Goal: Book appointment/travel/reservation

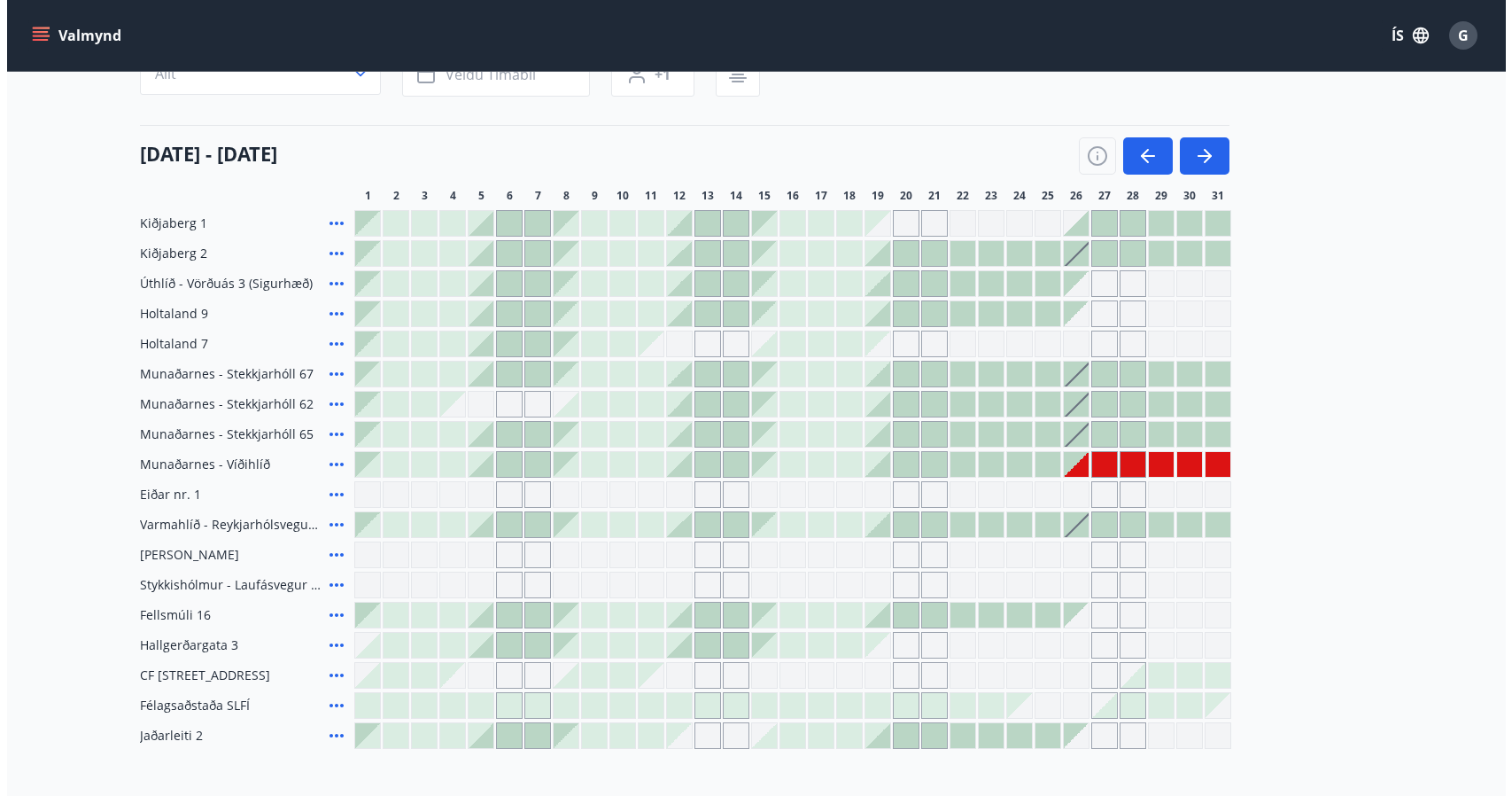
scroll to position [346, 0]
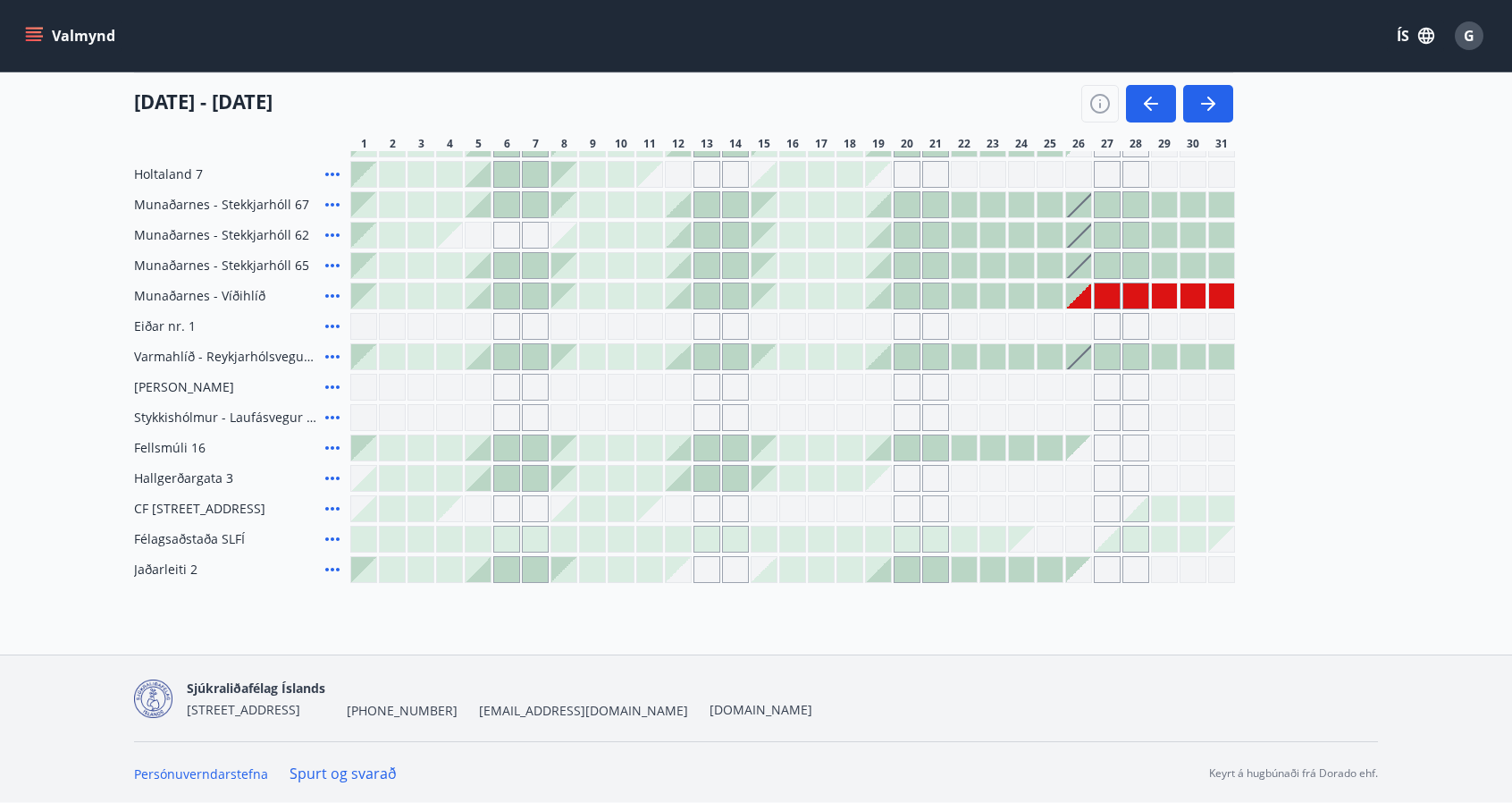
drag, startPoint x: 1083, startPoint y: 296, endPoint x: 1045, endPoint y: 797, distance: 502.4
click at [1083, 296] on div "Gráir dagar eru ekki bókanlegir" at bounding box center [1078, 296] width 25 height 25
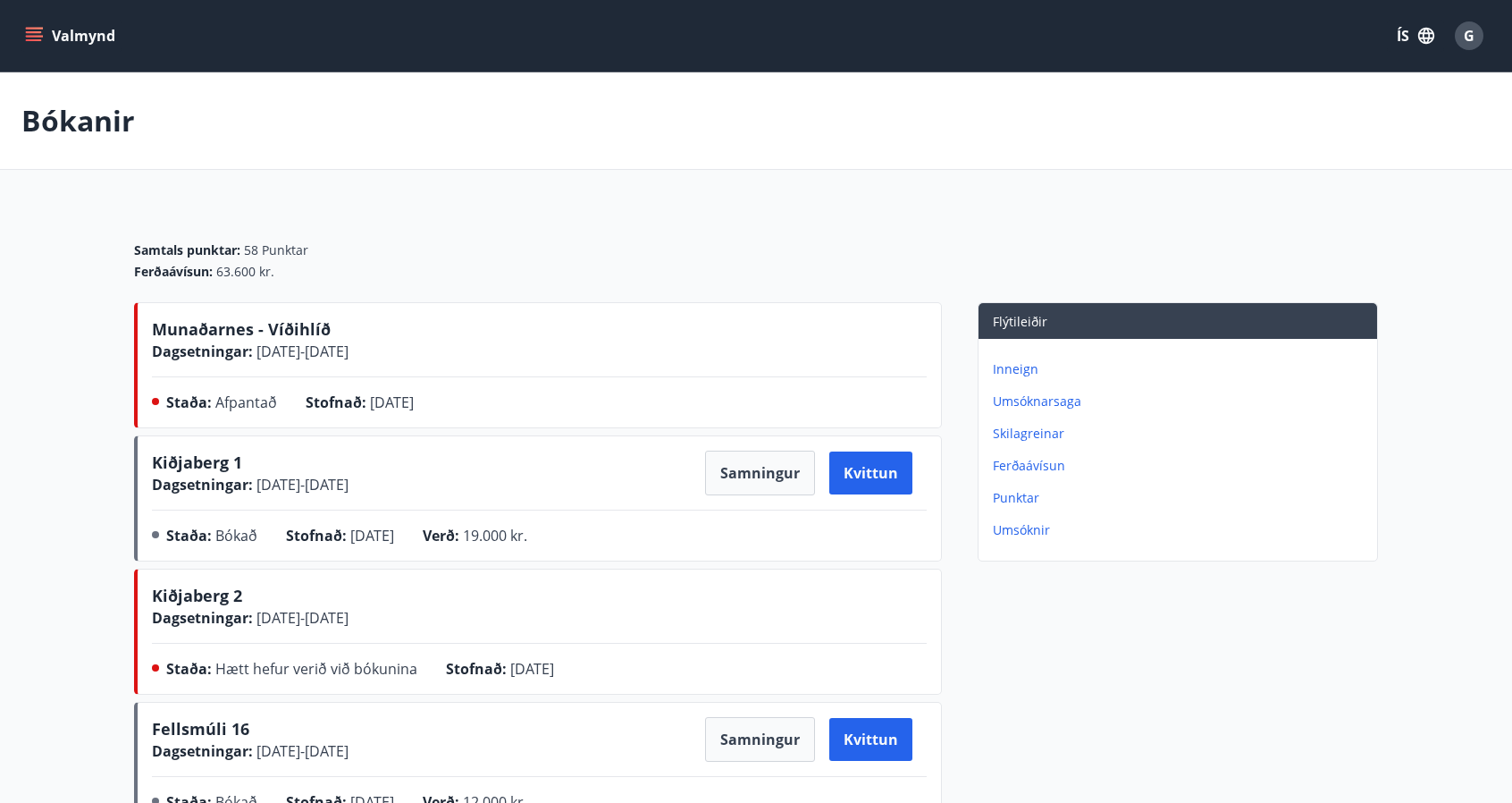
click at [171, 330] on span "Munaðarnes - Víðihlíð" at bounding box center [241, 329] width 179 height 22
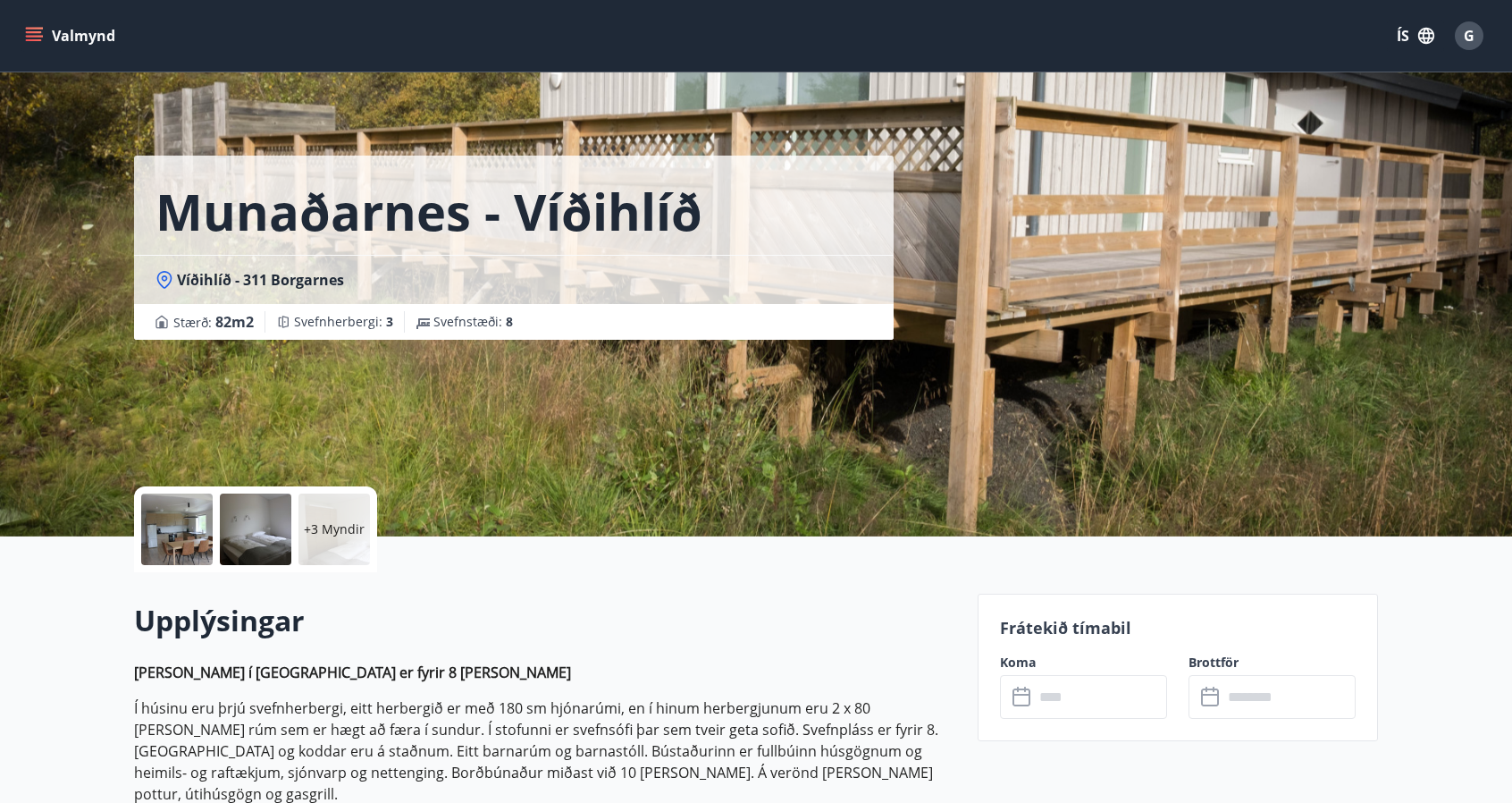
click at [1024, 707] on icon at bounding box center [1024, 697] width 22 height 22
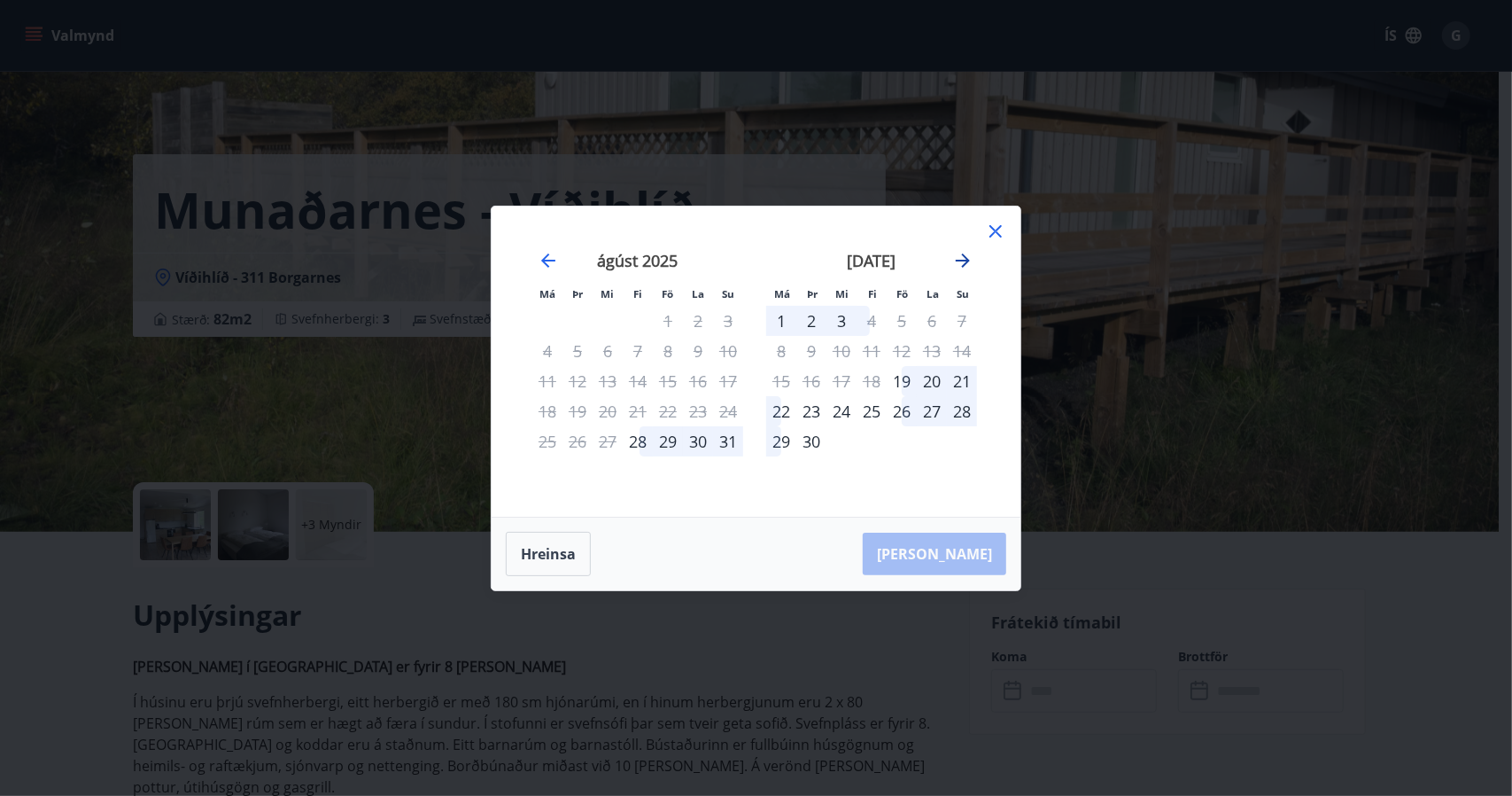
click at [958, 261] on icon "Move forward to switch to the next month." at bounding box center [963, 261] width 14 height 14
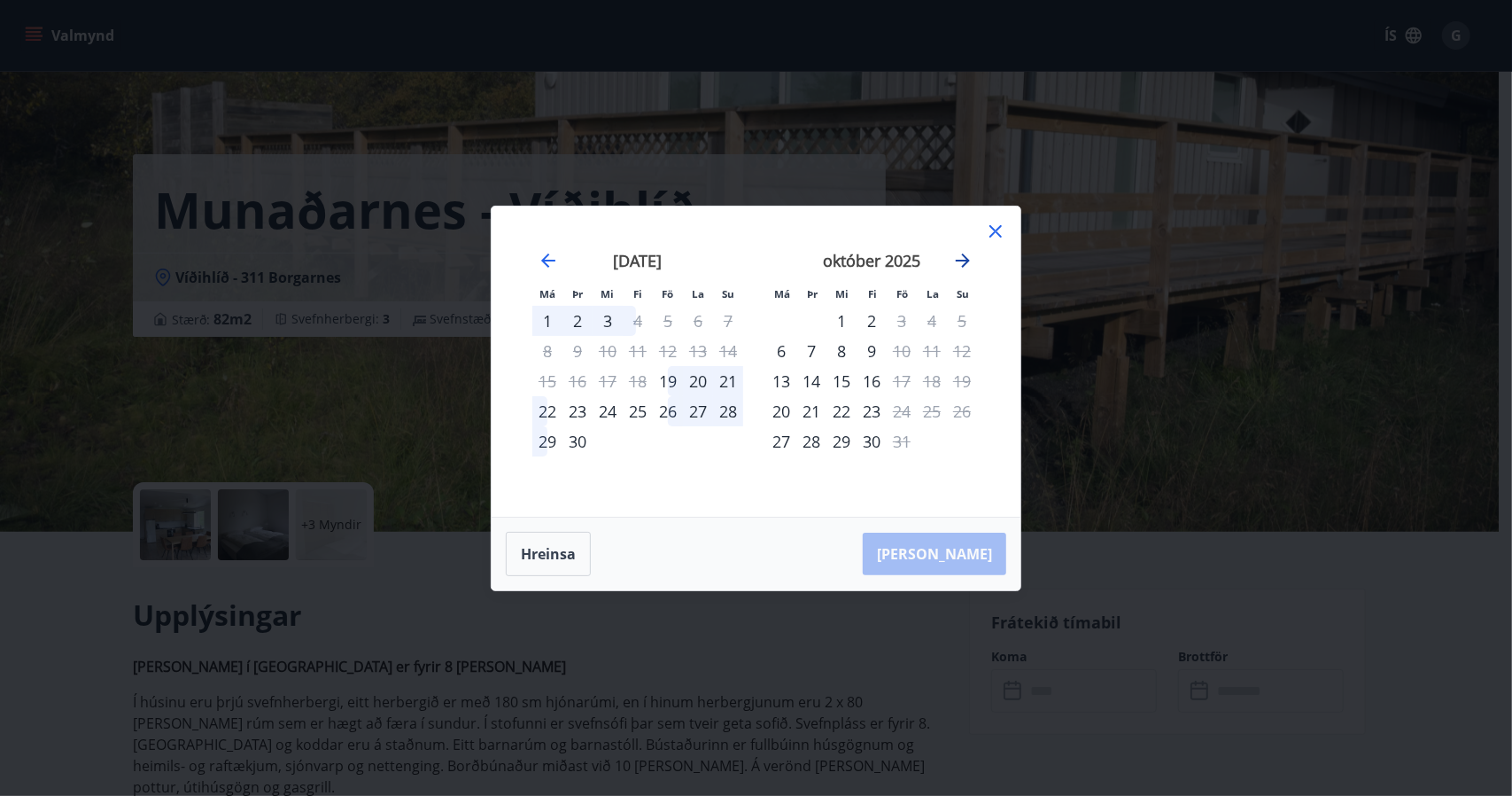
click at [958, 261] on icon "Move forward to switch to the next month." at bounding box center [963, 261] width 14 height 14
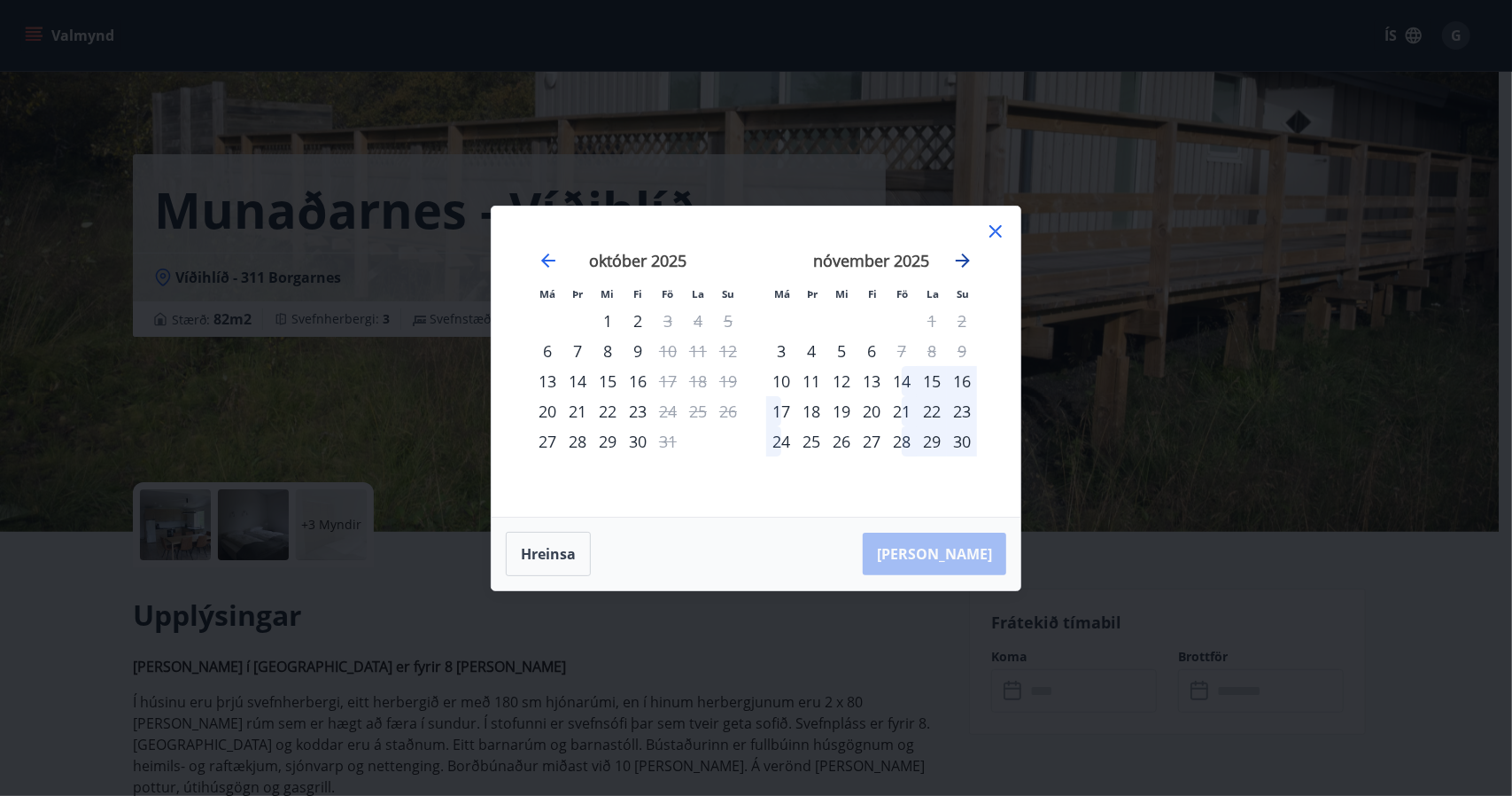
click at [958, 261] on icon "Move forward to switch to the next month." at bounding box center [963, 261] width 14 height 14
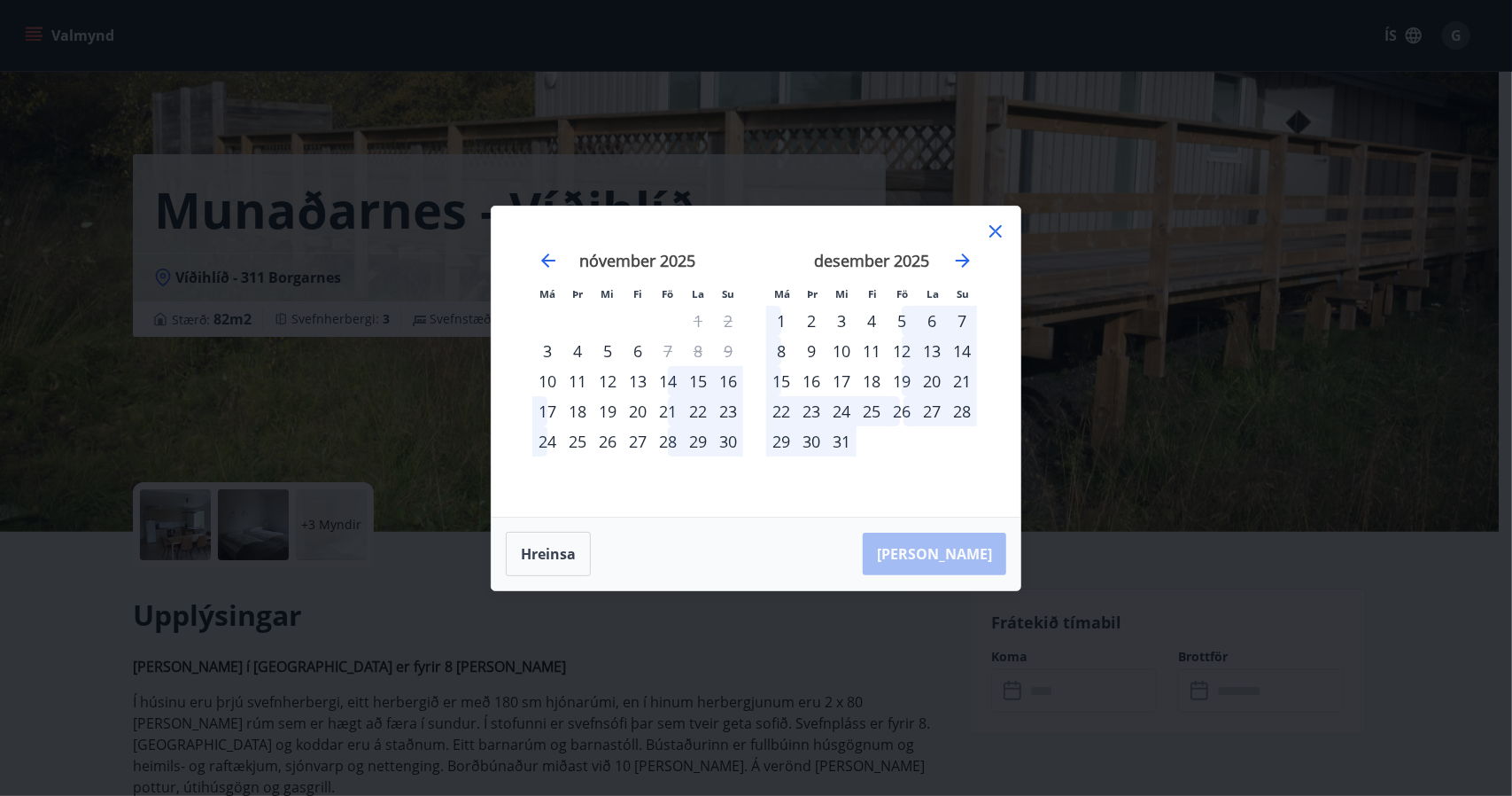
click at [909, 409] on div "26" at bounding box center [902, 411] width 30 height 30
click at [994, 221] on icon at bounding box center [996, 231] width 21 height 21
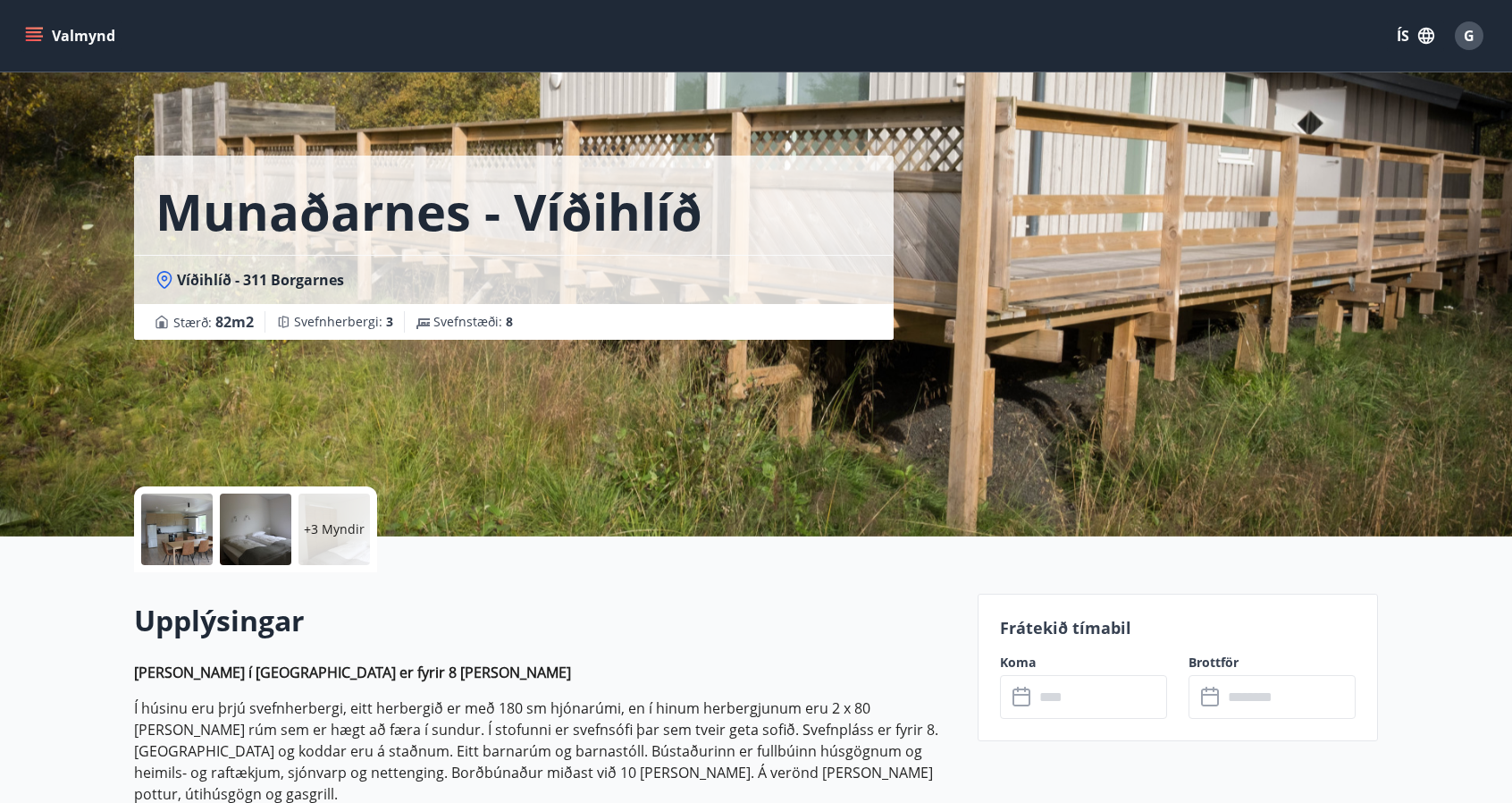
click at [1003, 223] on div "Munaðarnes - Víðihlíð Víðihlíð - 311 Borgarnes Stærð : 82 m2 Svefnherbergi : 3 …" at bounding box center [756, 268] width 1244 height 536
click at [36, 30] on icon "menu" at bounding box center [34, 36] width 18 height 18
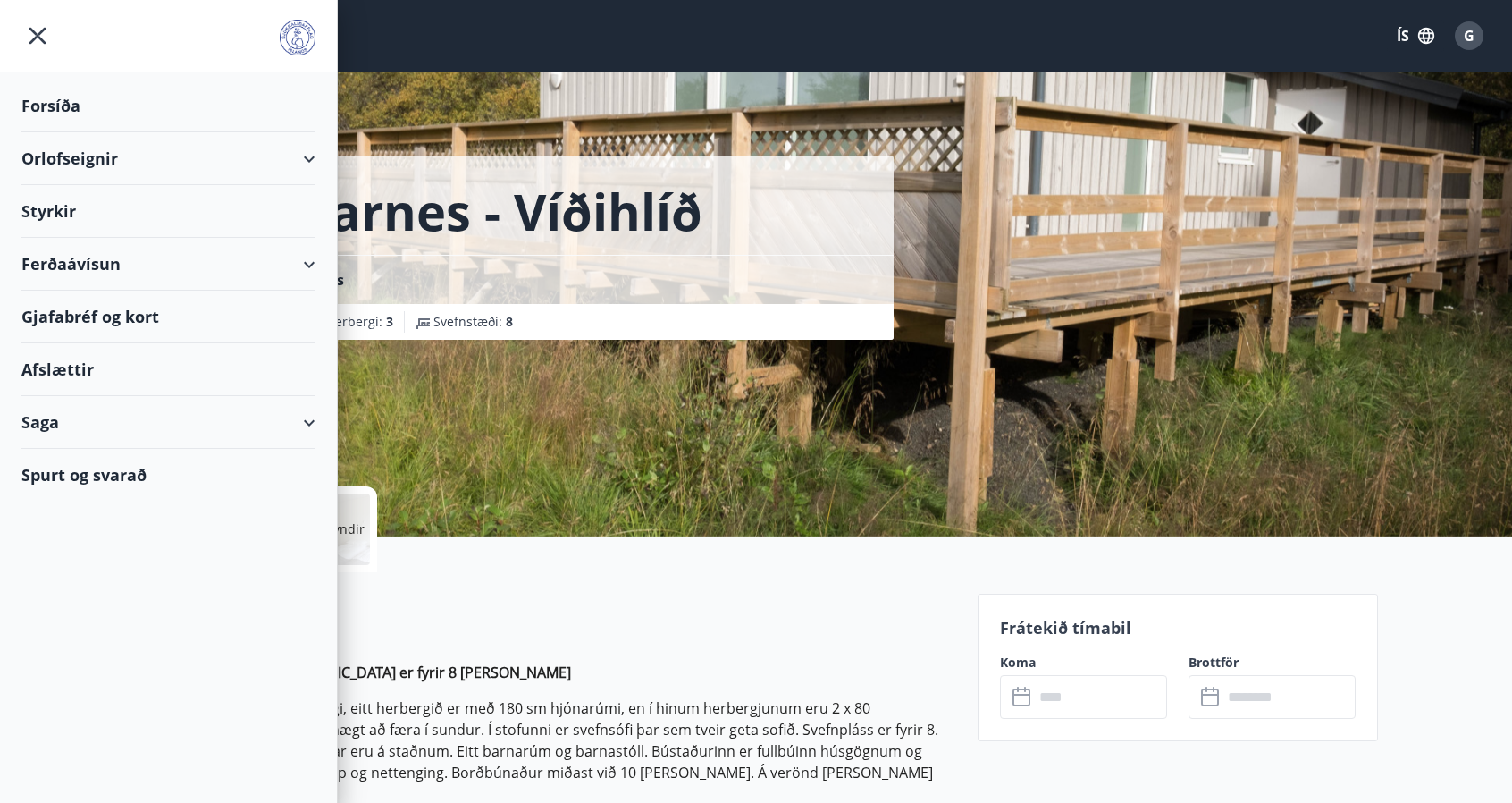
click at [71, 155] on div "Orlofseignir" at bounding box center [168, 158] width 294 height 53
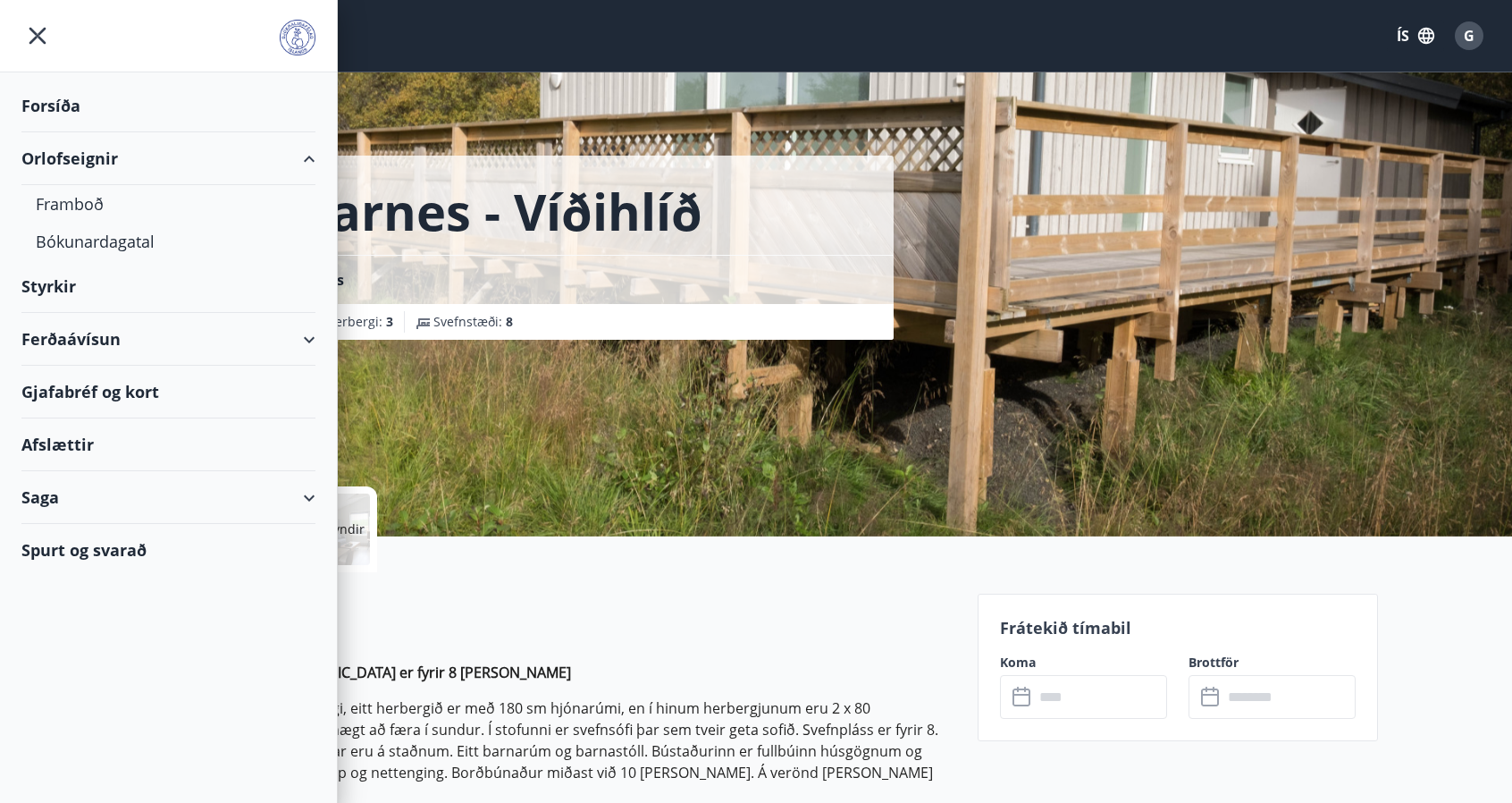
click at [65, 156] on div "Orlofseignir" at bounding box center [168, 158] width 294 height 53
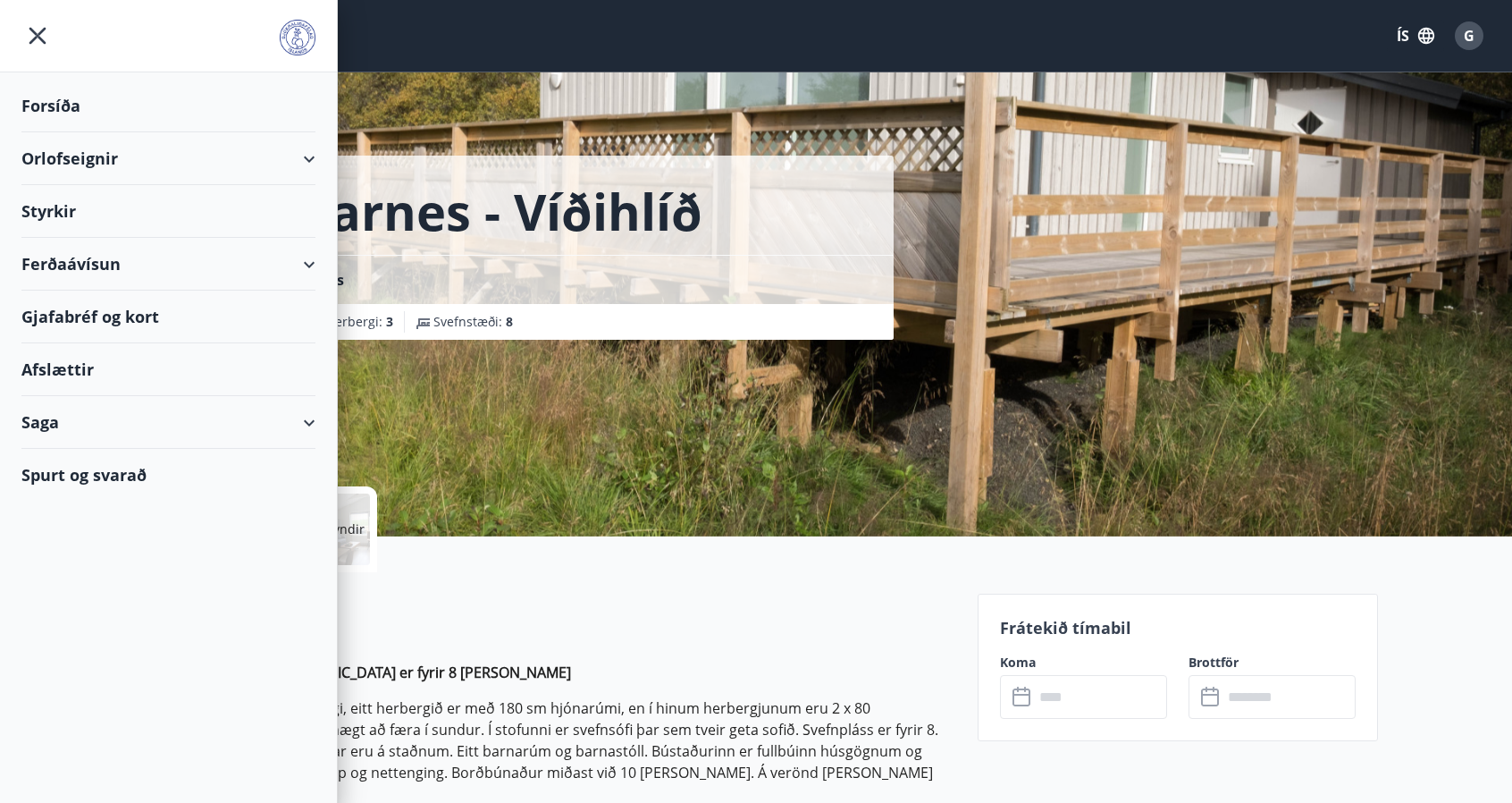
click at [65, 156] on div "Orlofseignir" at bounding box center [168, 158] width 294 height 53
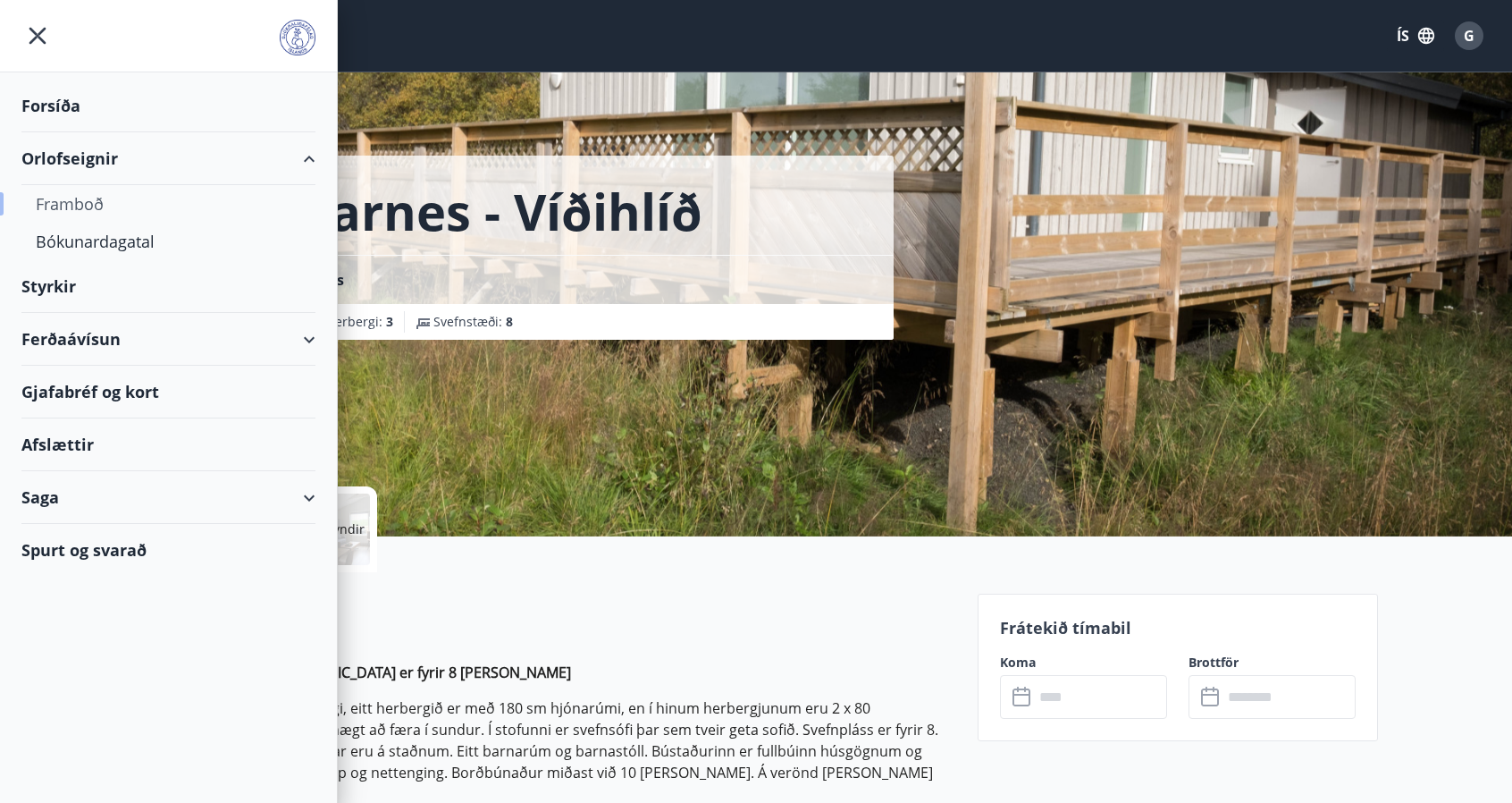
click at [66, 203] on div "Framboð" at bounding box center [169, 204] width 266 height 38
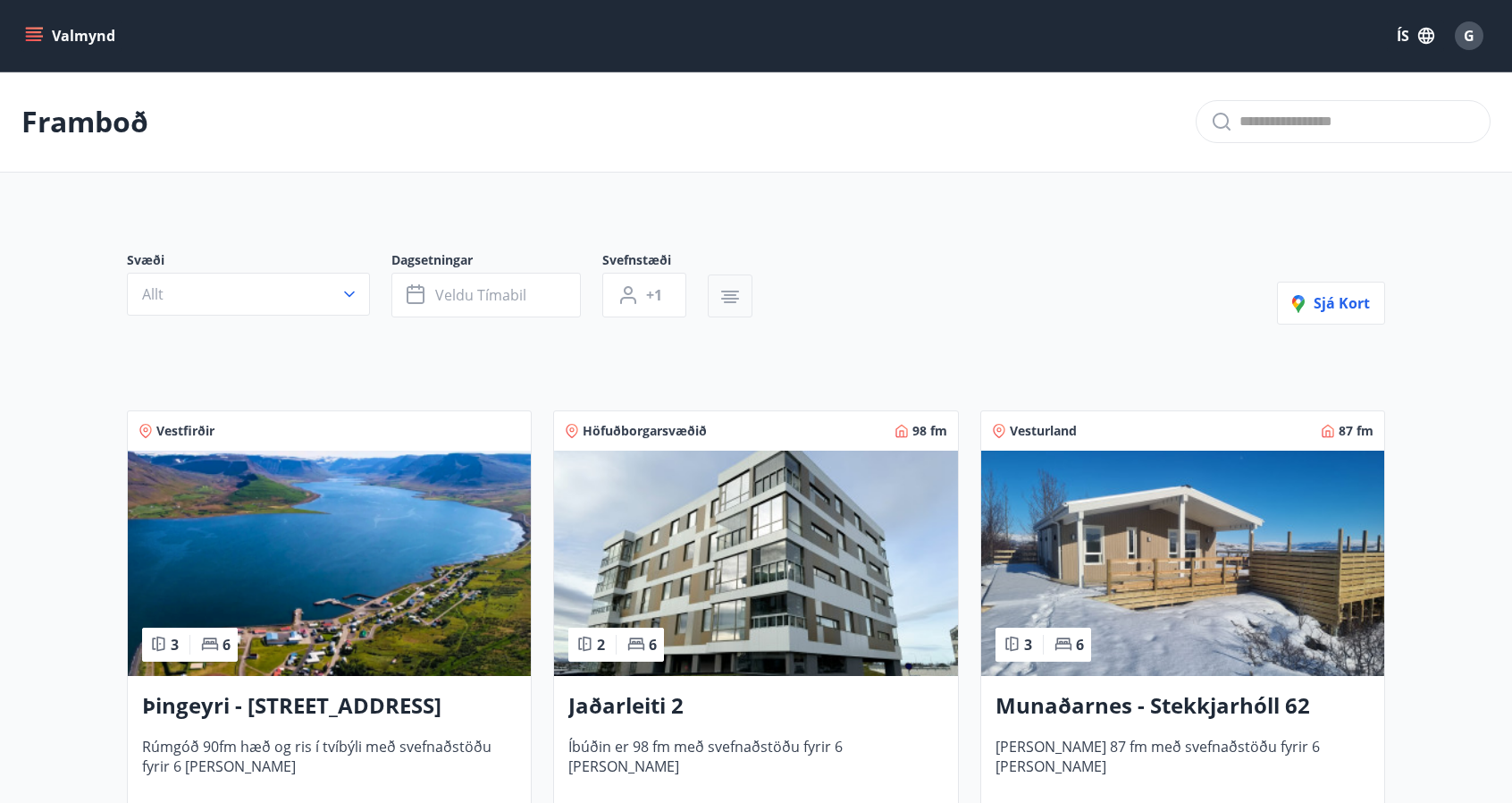
click at [729, 290] on icon "button" at bounding box center [730, 291] width 18 height 2
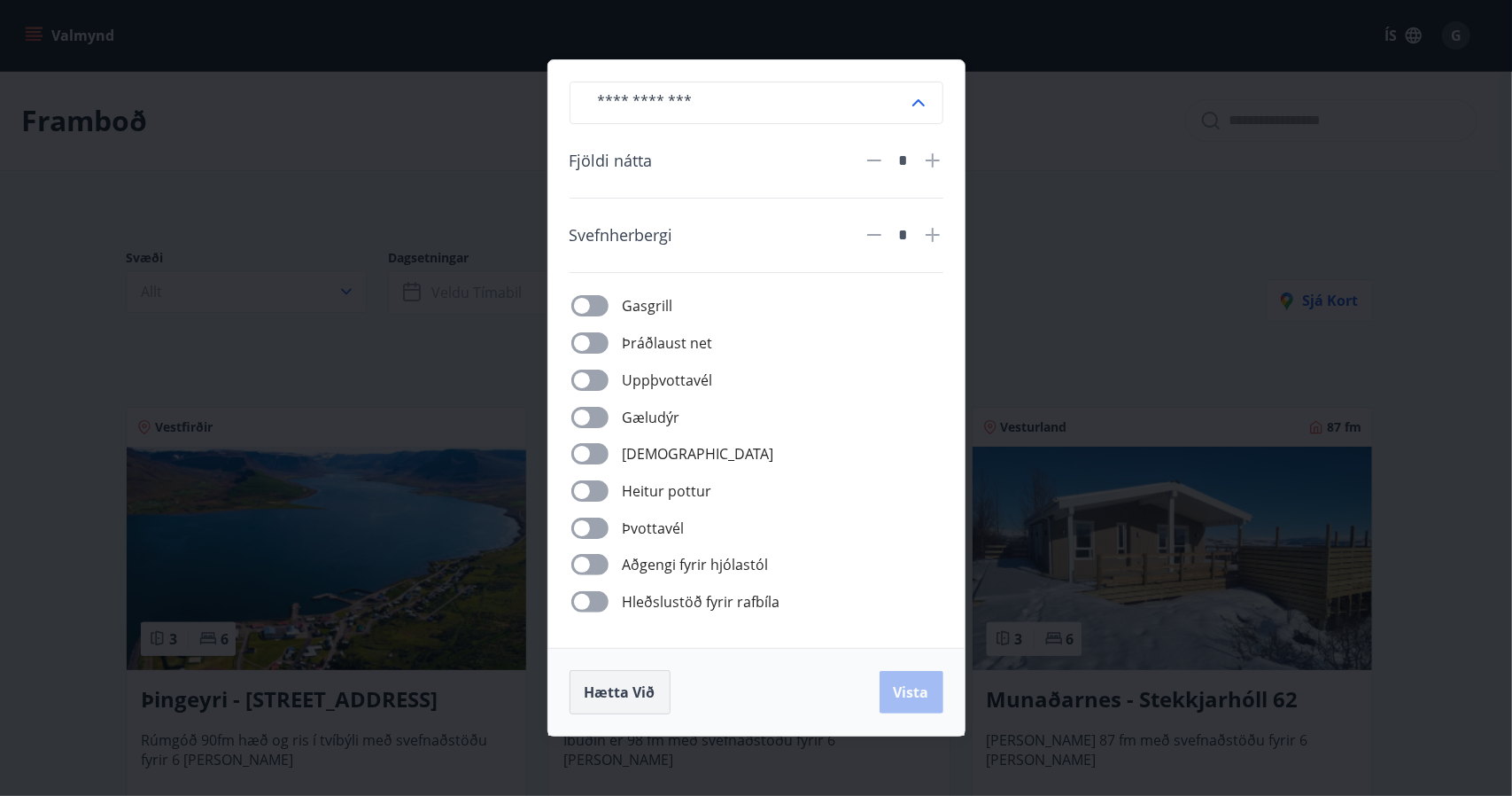
click at [620, 694] on span "Hætta við" at bounding box center [620, 692] width 71 height 20
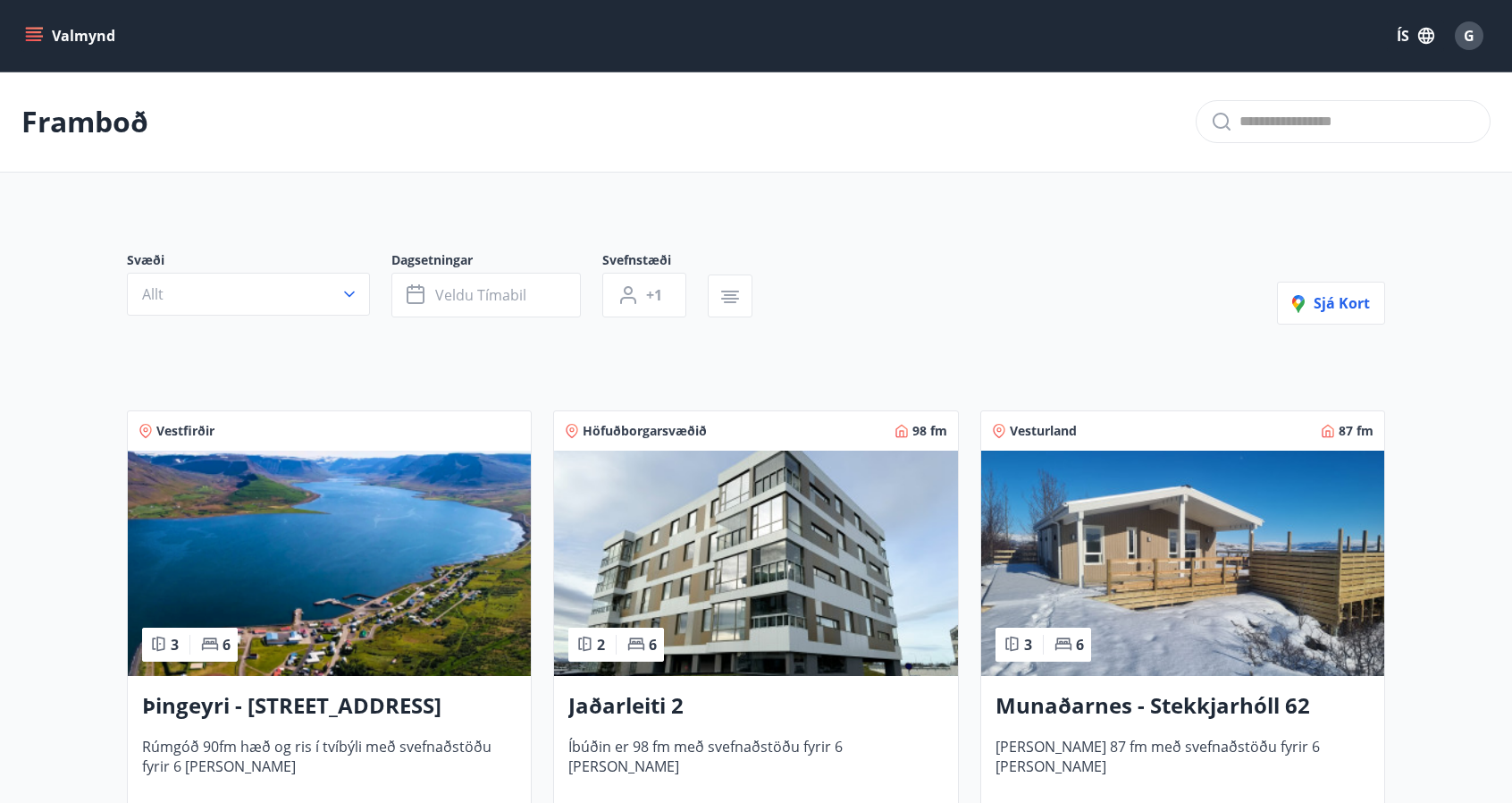
click at [41, 29] on icon "menu" at bounding box center [36, 29] width 20 height 2
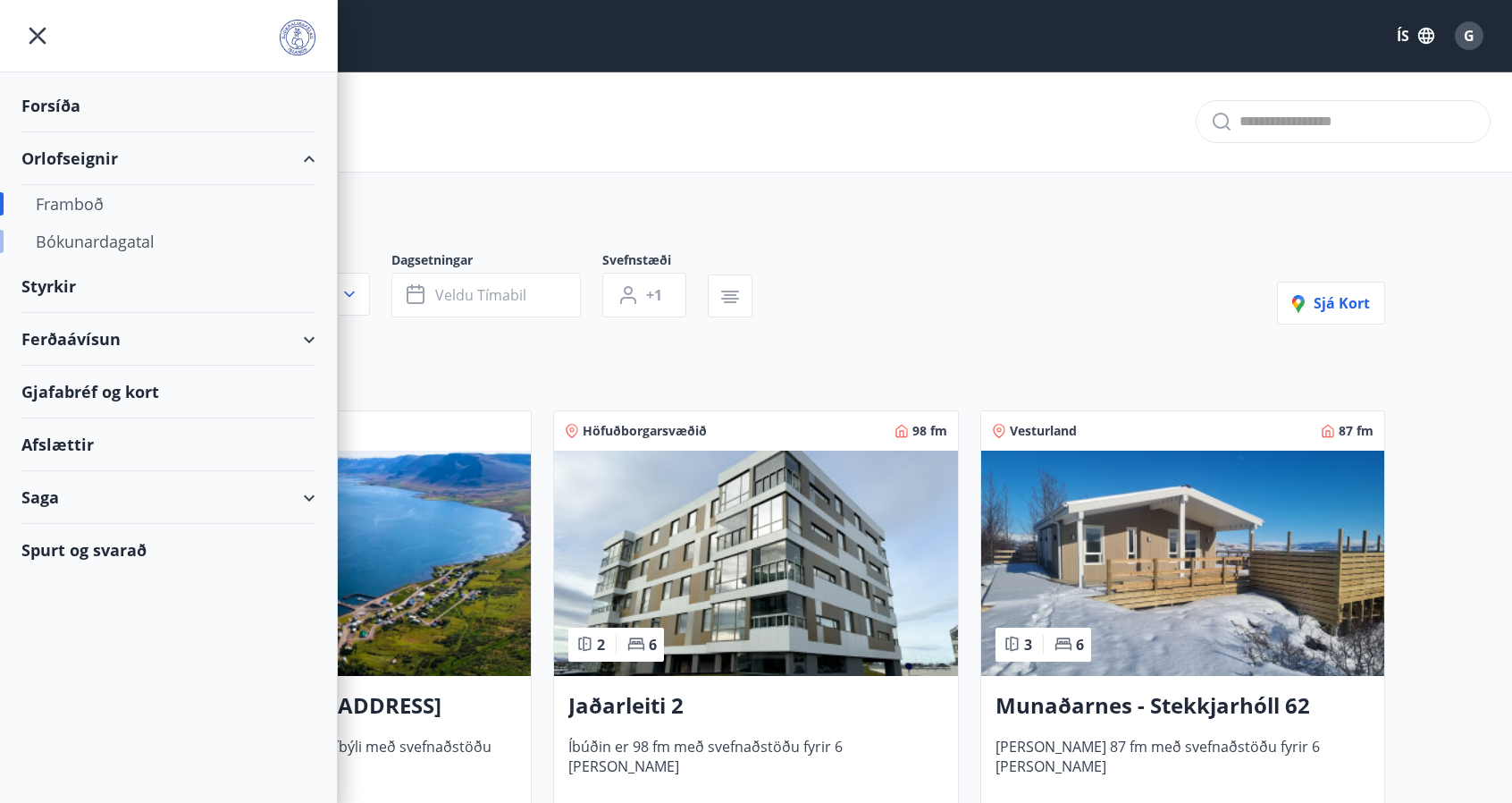
click at [85, 241] on div "Bókunardagatal" at bounding box center [169, 242] width 266 height 38
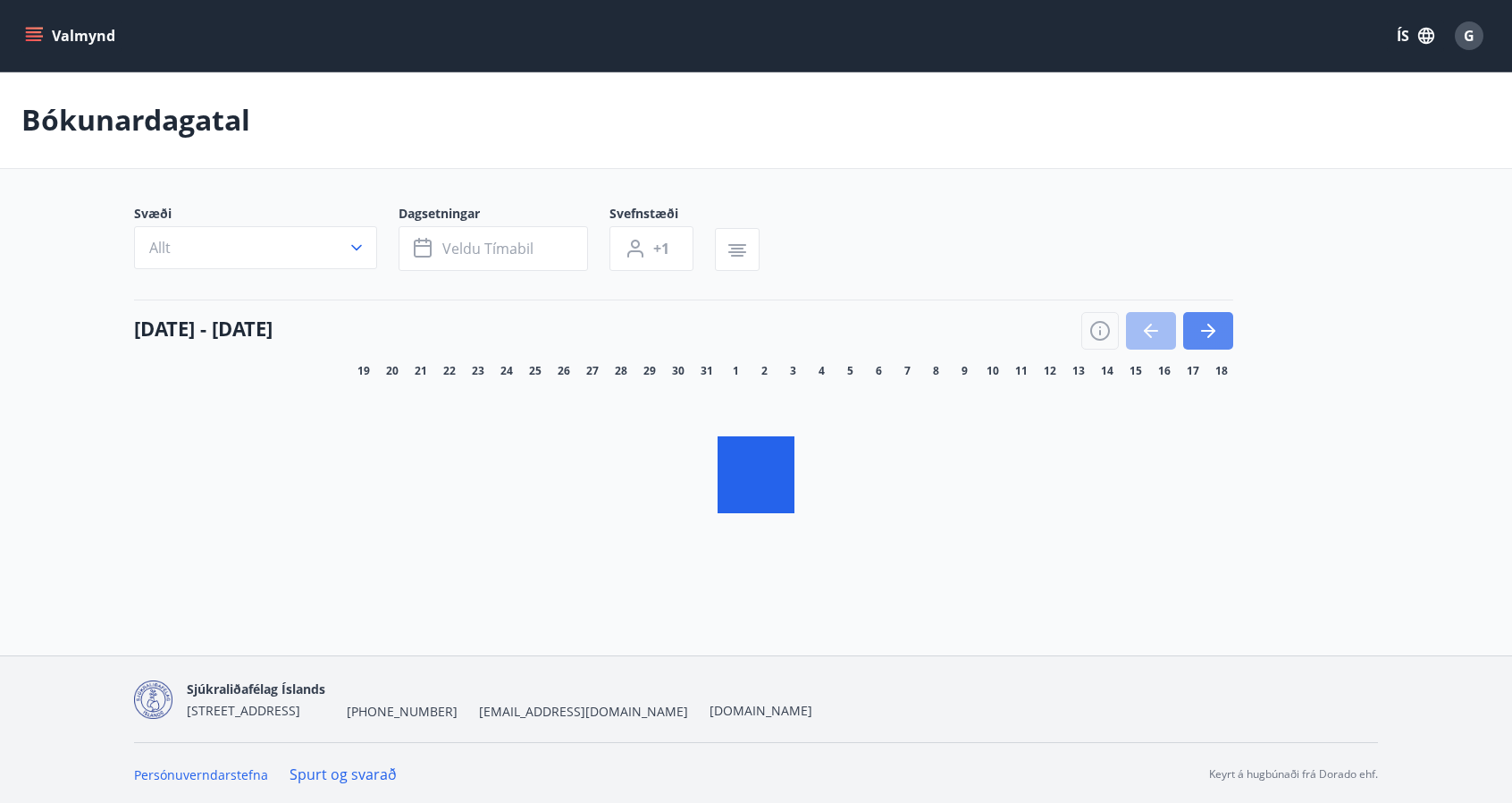
click at [1214, 327] on icon "button" at bounding box center [1209, 331] width 22 height 22
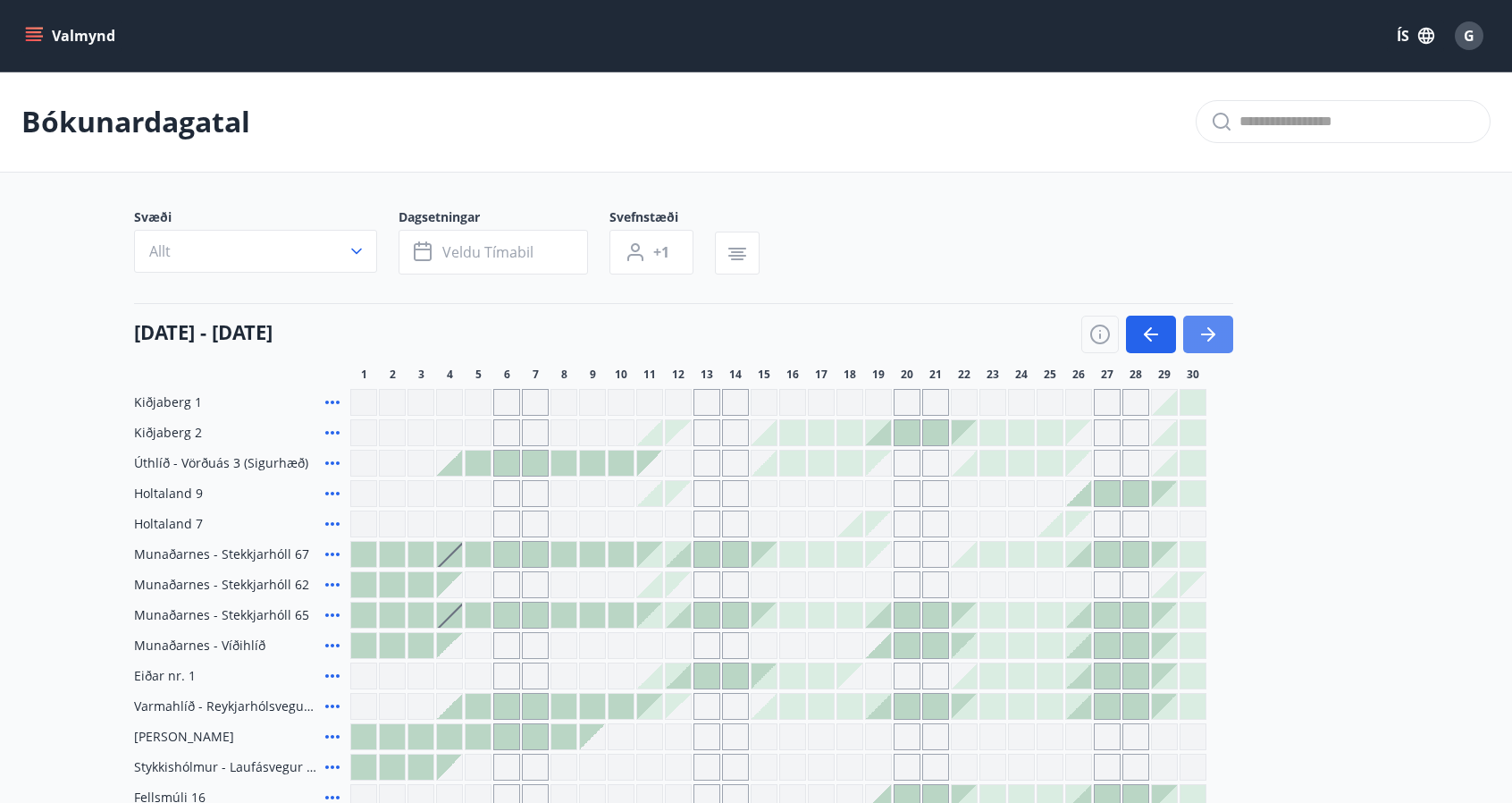
click at [1214, 327] on icon "button" at bounding box center [1209, 334] width 22 height 22
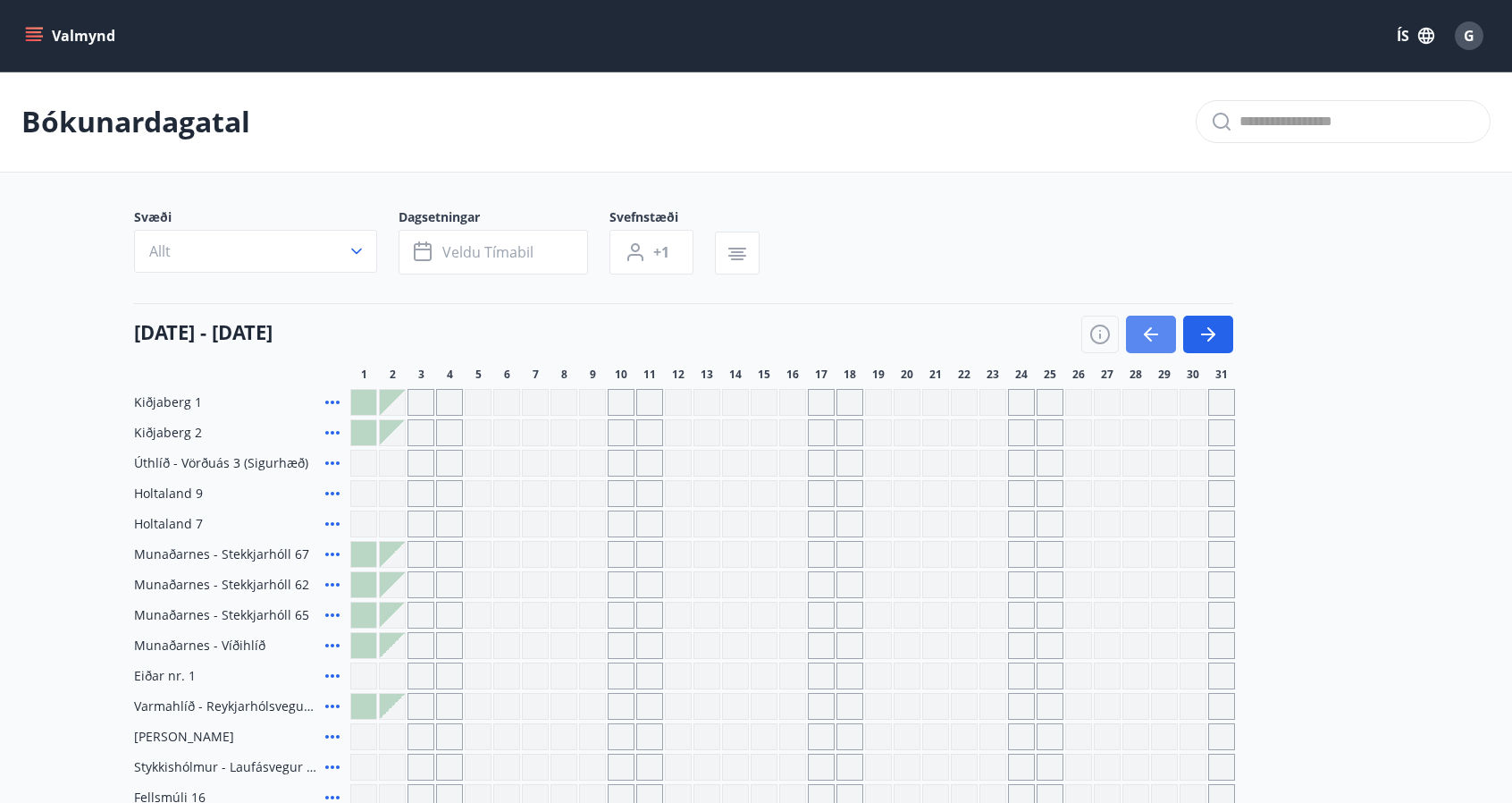
click at [1141, 329] on icon "button" at bounding box center [1151, 334] width 22 height 22
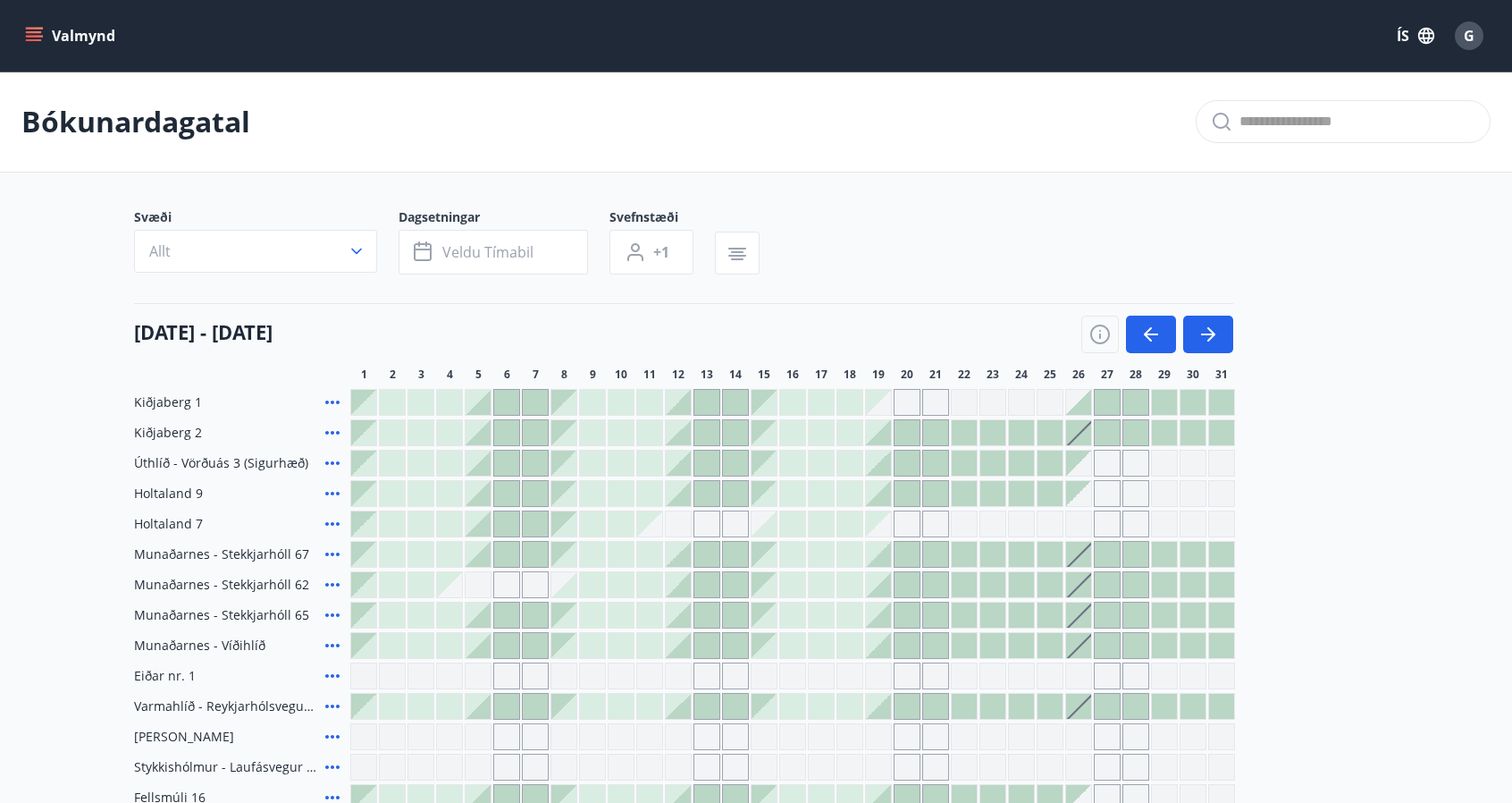
click at [1084, 649] on div at bounding box center [1078, 646] width 25 height 25
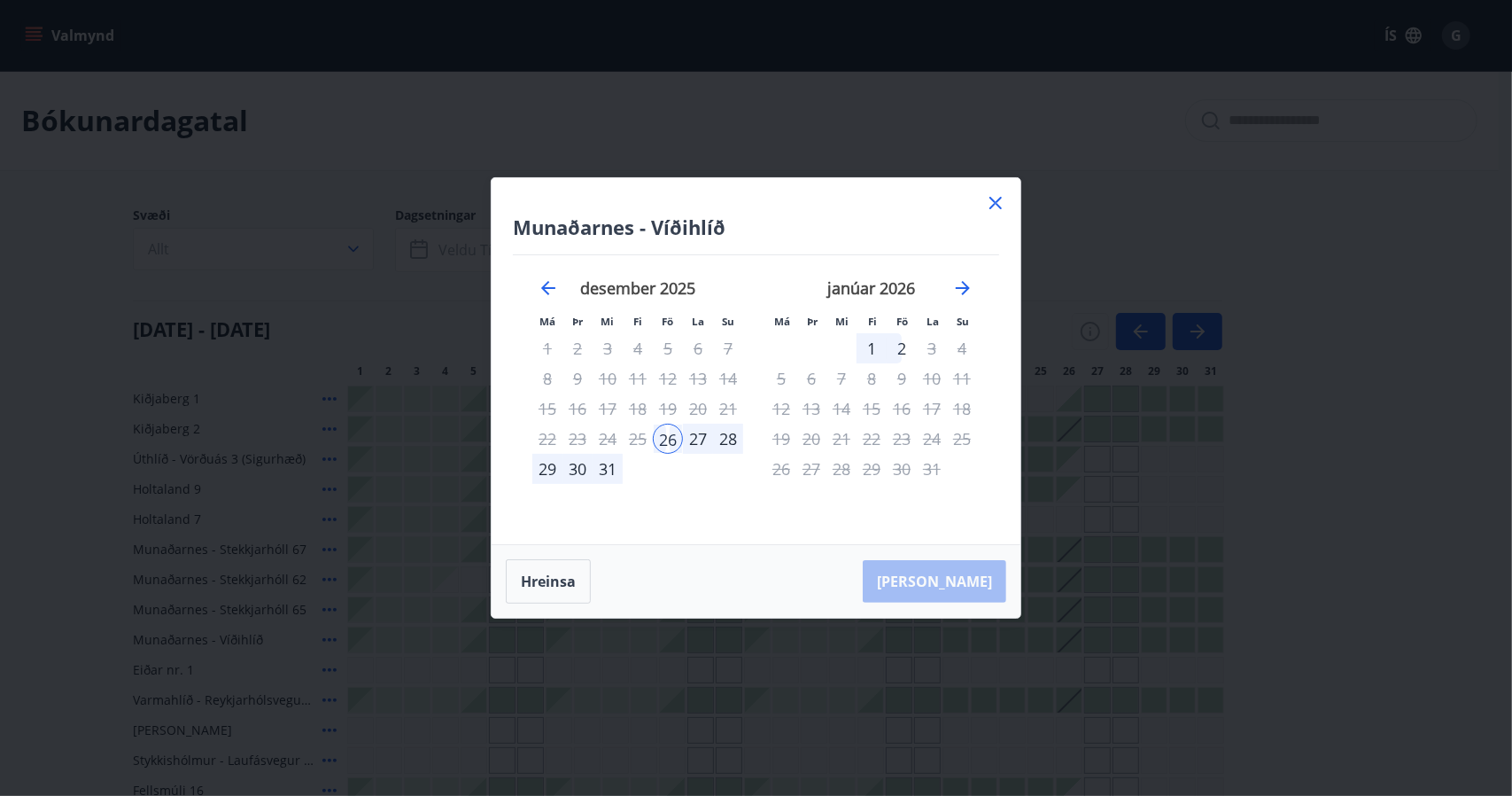
click at [968, 597] on div "Hreinsa Taka Frá" at bounding box center [756, 581] width 529 height 73
click at [547, 573] on button "Hreinsa" at bounding box center [548, 581] width 85 height 45
click at [680, 437] on div "26" at bounding box center [668, 439] width 30 height 30
click at [896, 346] on div "2" at bounding box center [902, 348] width 30 height 30
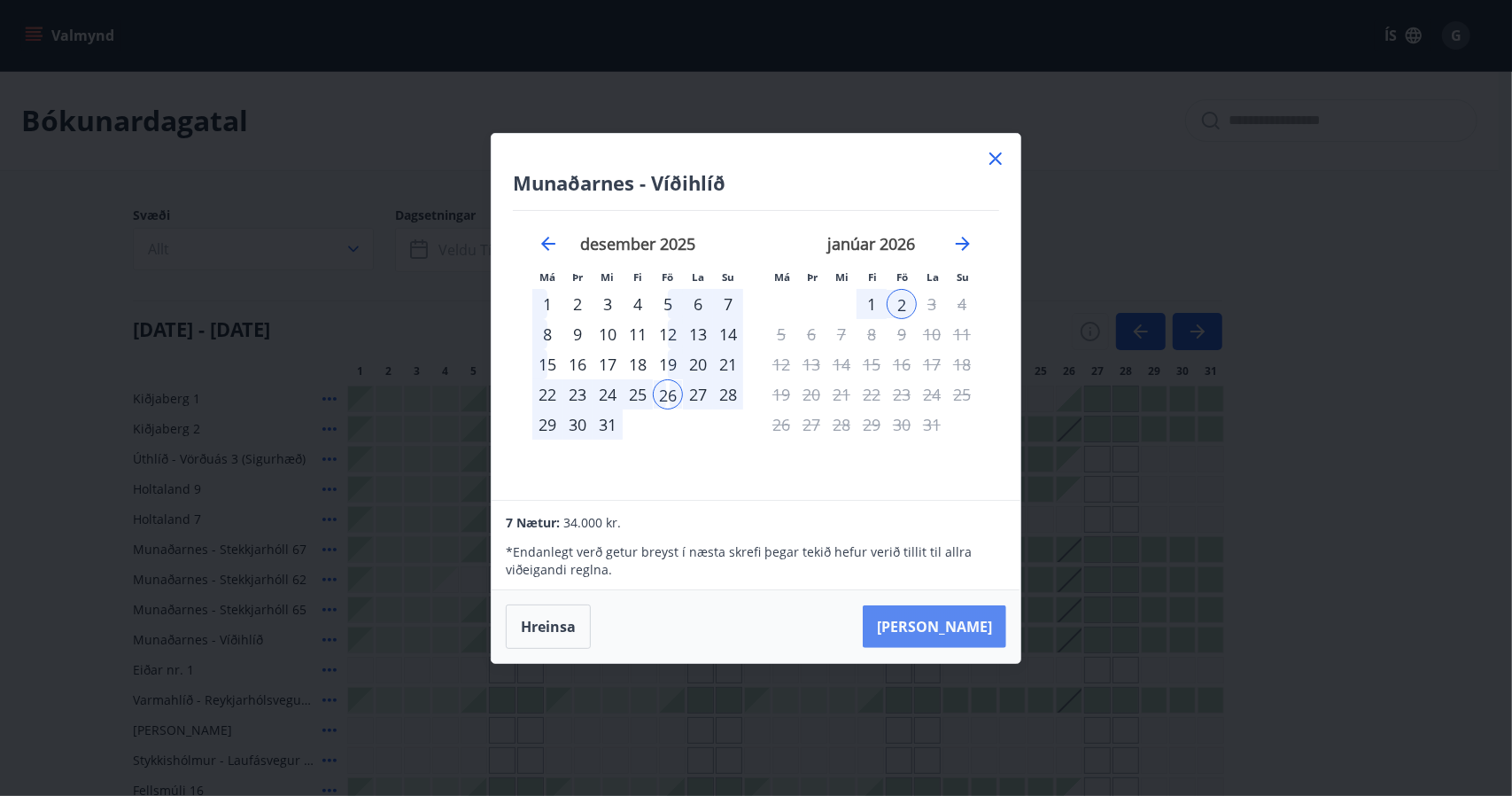
click at [964, 625] on button "Taka Frá" at bounding box center [934, 627] width 143 height 43
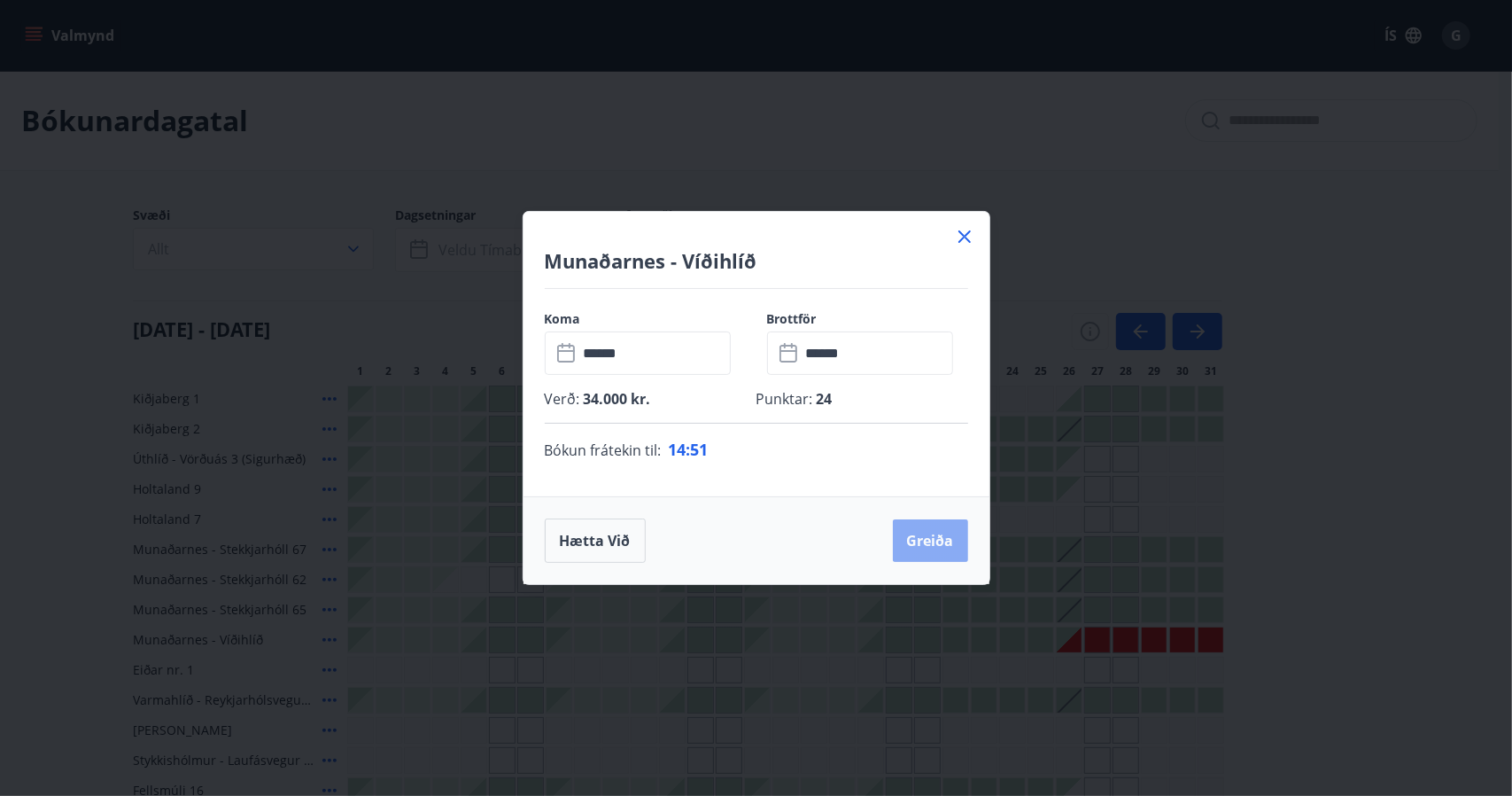
click at [935, 536] on button "Greiða" at bounding box center [930, 540] width 76 height 43
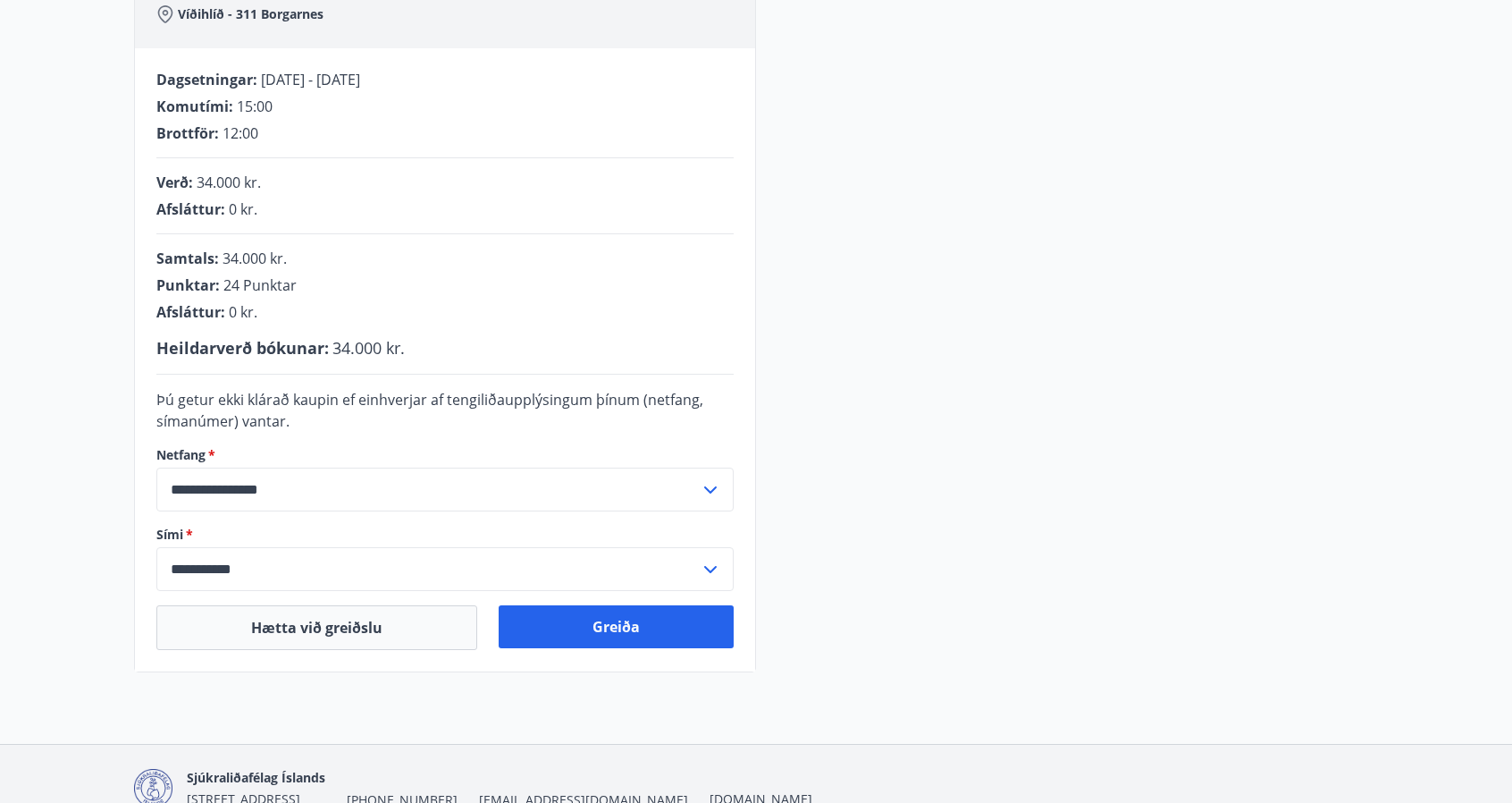
scroll to position [314, 0]
click at [629, 620] on button "Greiða" at bounding box center [616, 628] width 235 height 43
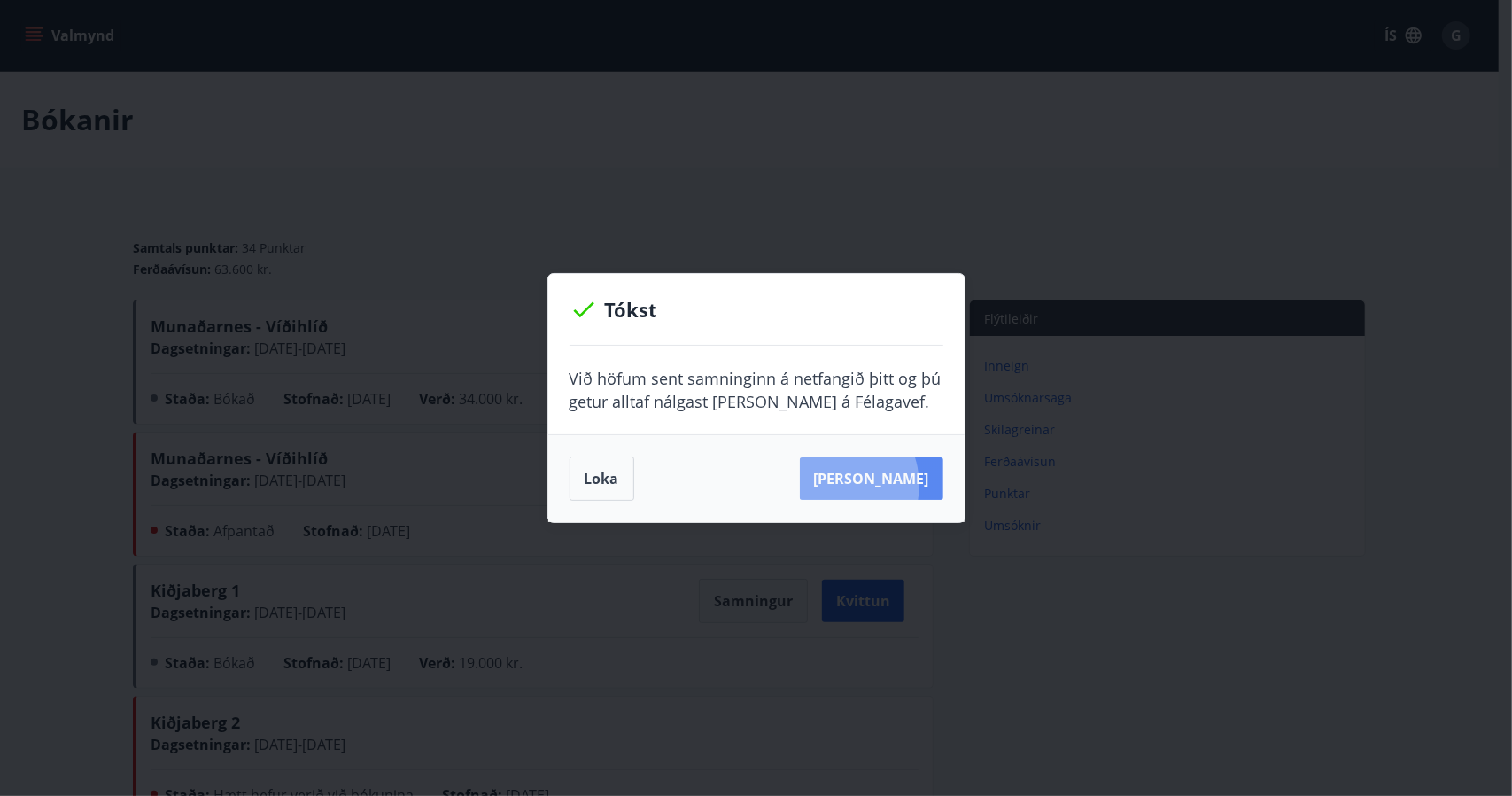
click at [859, 484] on button "[PERSON_NAME]" at bounding box center [871, 479] width 143 height 43
